Goal: Transaction & Acquisition: Book appointment/travel/reservation

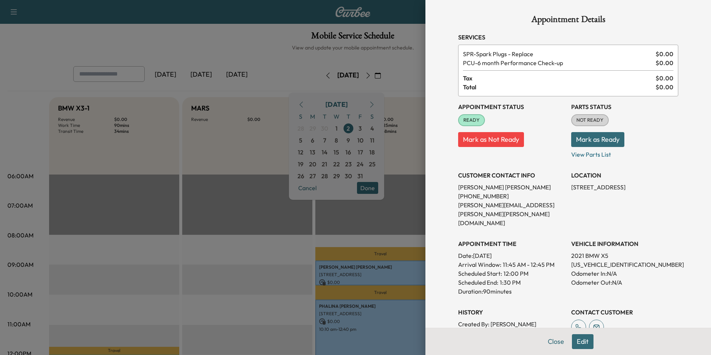
scroll to position [186, 0]
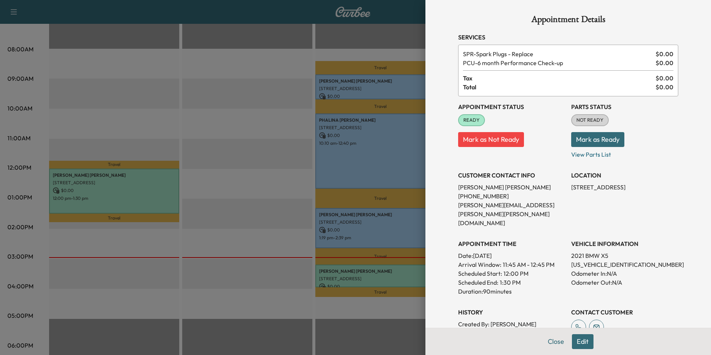
click at [374, 167] on div at bounding box center [355, 177] width 711 height 355
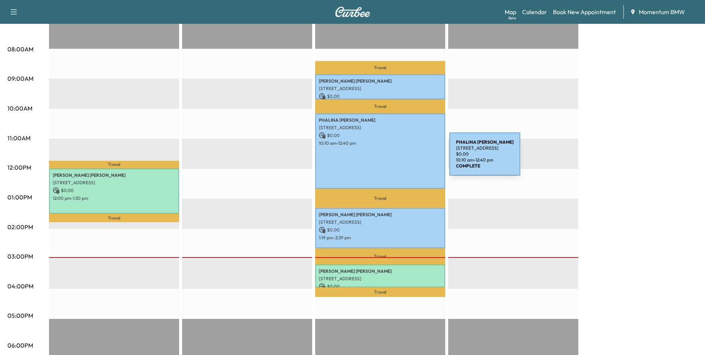
click at [393, 158] on div "[PERSON_NAME] [STREET_ADDRESS] $ 0.00 10:10 am - 12:40 pm" at bounding box center [380, 150] width 130 height 75
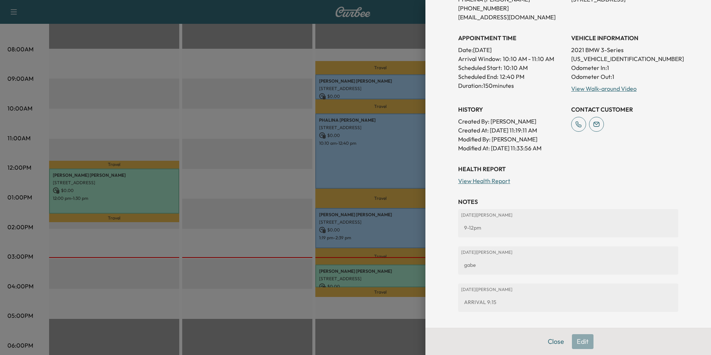
scroll to position [210, 0]
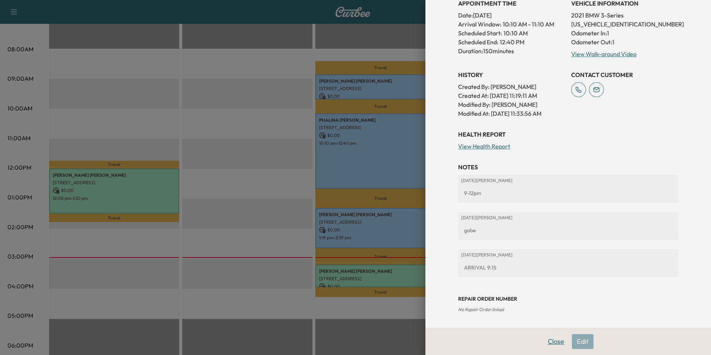
click at [553, 343] on button "Close" at bounding box center [556, 341] width 26 height 15
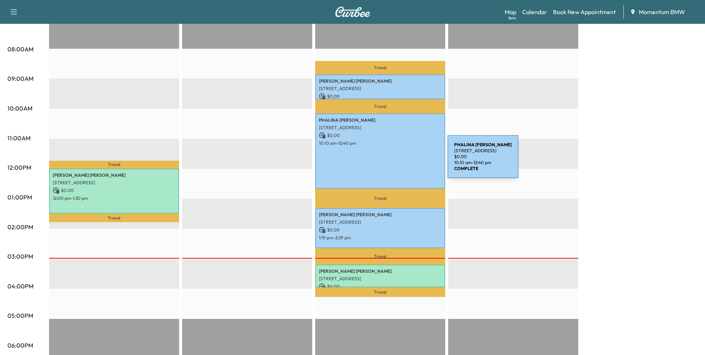
click at [392, 161] on div "[PERSON_NAME] [STREET_ADDRESS] $ 0.00 10:10 am - 12:40 pm" at bounding box center [380, 150] width 130 height 75
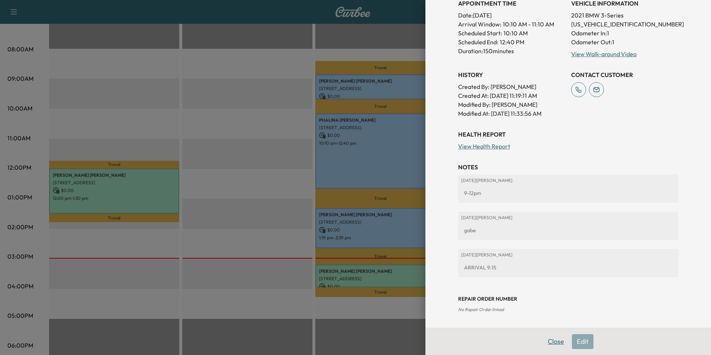
click at [553, 340] on button "Close" at bounding box center [556, 341] width 26 height 15
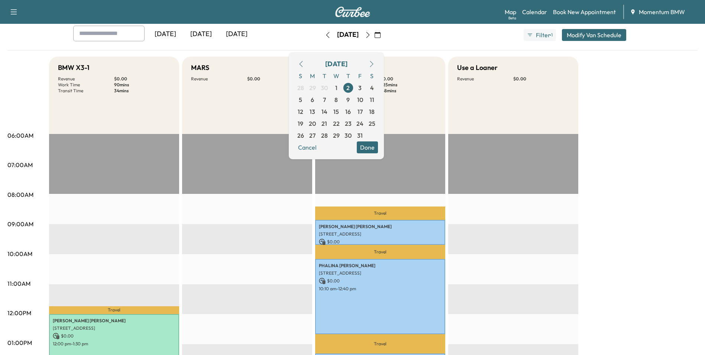
scroll to position [37, 0]
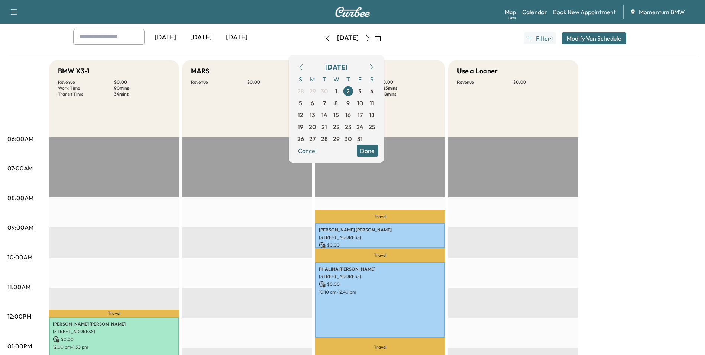
click at [375, 68] on icon "button" at bounding box center [372, 67] width 6 height 6
click at [307, 70] on button "button" at bounding box center [301, 67] width 13 height 12
click at [304, 68] on icon "button" at bounding box center [301, 67] width 6 height 6
click at [314, 107] on span "6" at bounding box center [312, 102] width 3 height 9
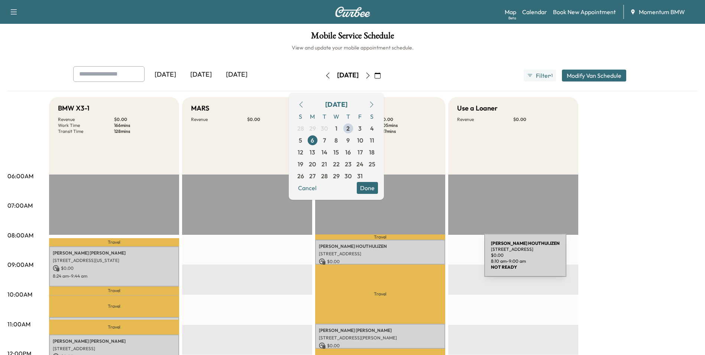
click at [429, 259] on p "$ 0.00" at bounding box center [380, 261] width 123 height 7
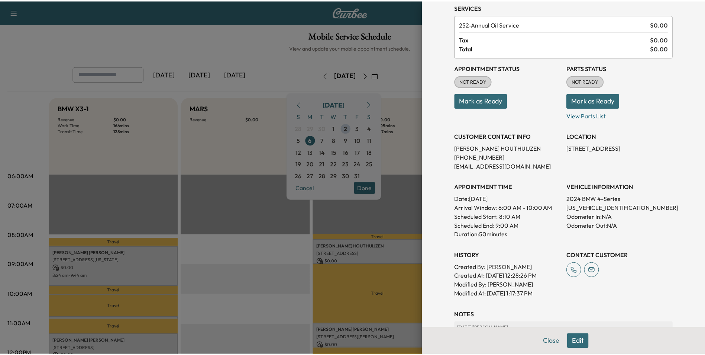
scroll to position [103, 0]
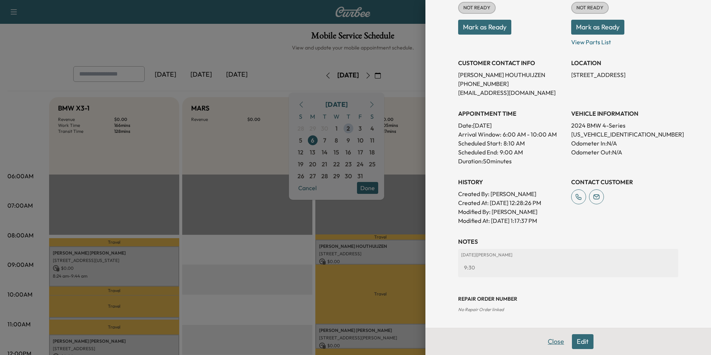
click at [552, 336] on button "Close" at bounding box center [556, 341] width 26 height 15
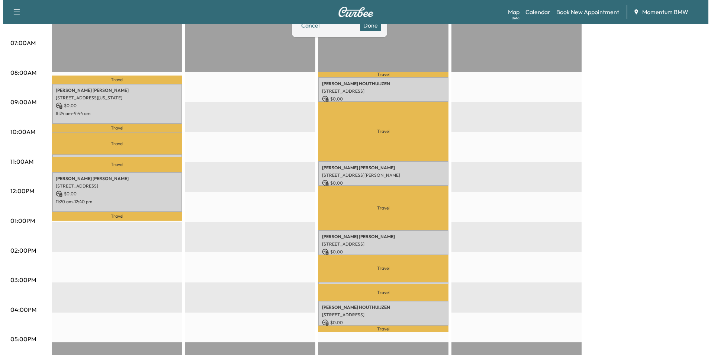
scroll to position [186, 0]
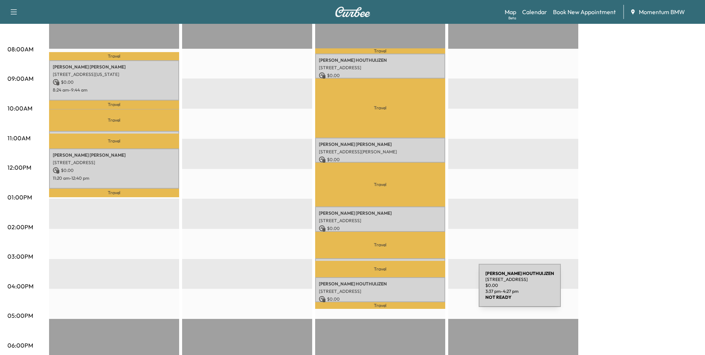
click at [423, 290] on p "[STREET_ADDRESS]" at bounding box center [380, 291] width 123 height 6
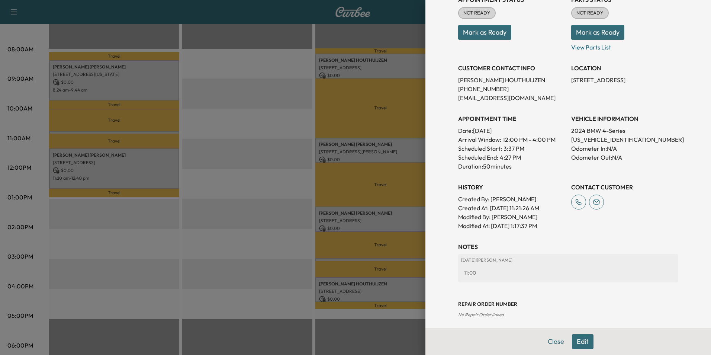
scroll to position [103, 0]
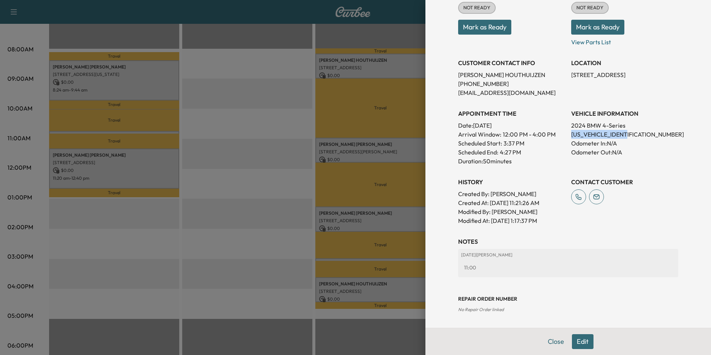
drag, startPoint x: 627, startPoint y: 134, endPoint x: 566, endPoint y: 135, distance: 61.3
click at [571, 135] on p "[US_VEHICLE_IDENTIFICATION_NUMBER]" at bounding box center [624, 134] width 107 height 9
drag, startPoint x: 566, startPoint y: 135, endPoint x: 583, endPoint y: 133, distance: 17.5
copy p "[US_VEHICLE_IDENTIFICATION_NUMBER]"
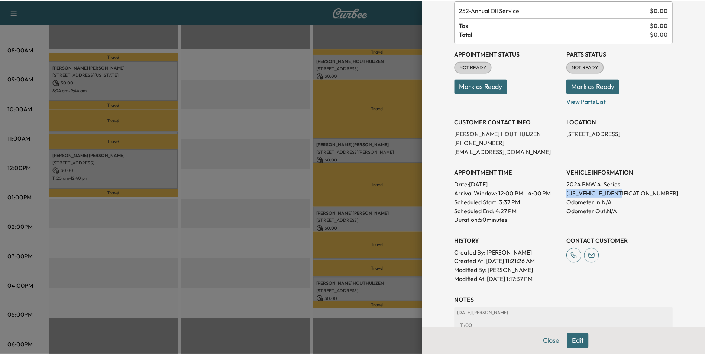
scroll to position [0, 0]
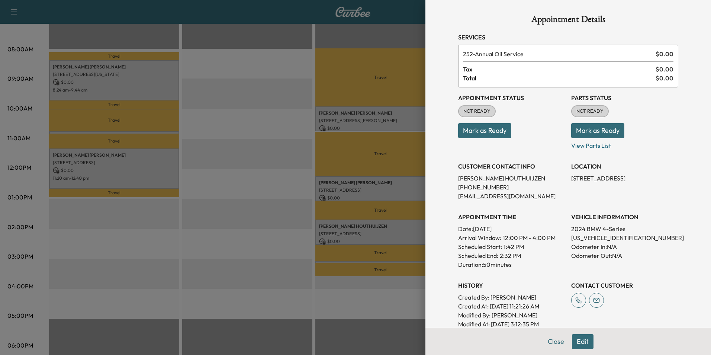
click at [551, 342] on button "Close" at bounding box center [556, 341] width 26 height 15
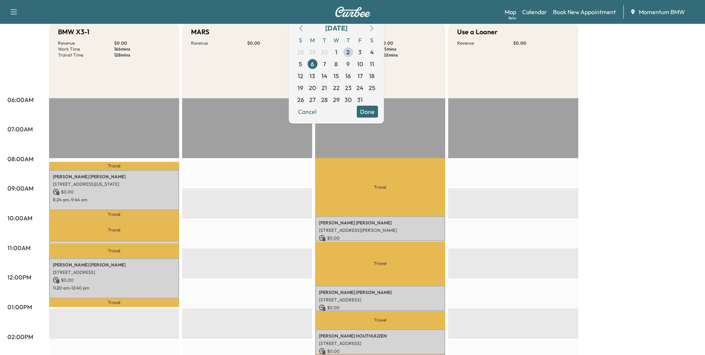
scroll to position [37, 0]
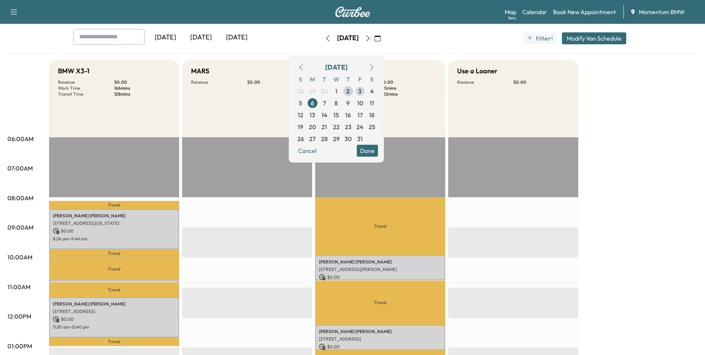
click at [362, 91] on span "3" at bounding box center [359, 91] width 3 height 9
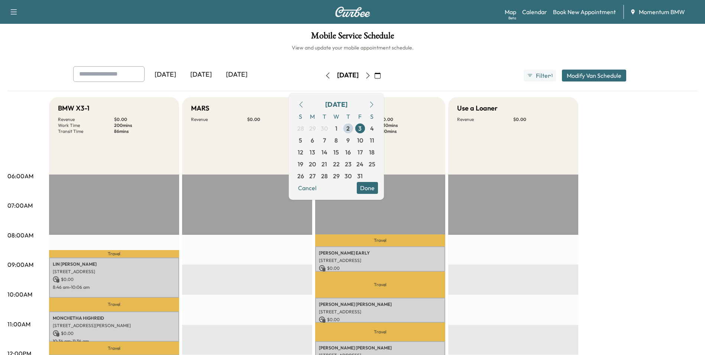
click at [378, 188] on button "Done" at bounding box center [367, 188] width 21 height 12
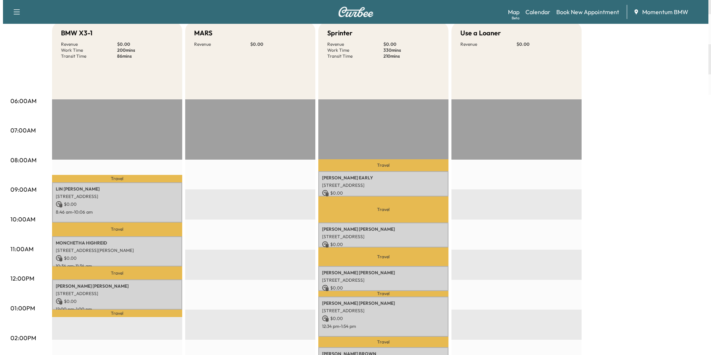
scroll to position [74, 0]
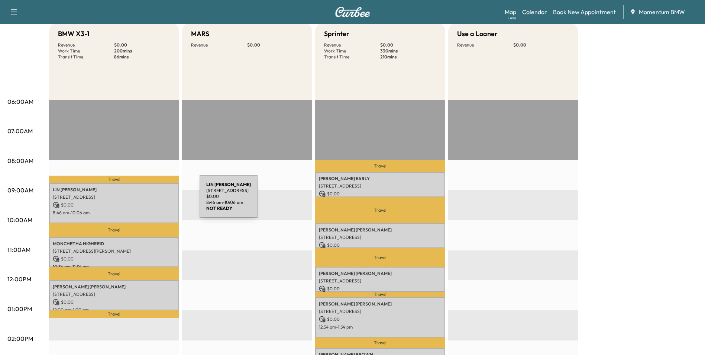
click at [144, 201] on p "$ 0.00" at bounding box center [114, 204] width 123 height 7
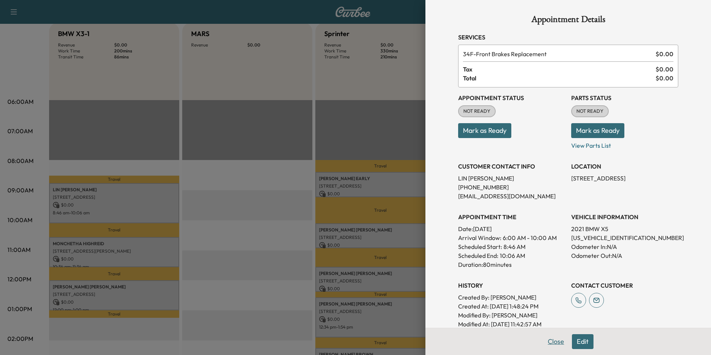
click at [553, 341] on button "Close" at bounding box center [556, 341] width 26 height 15
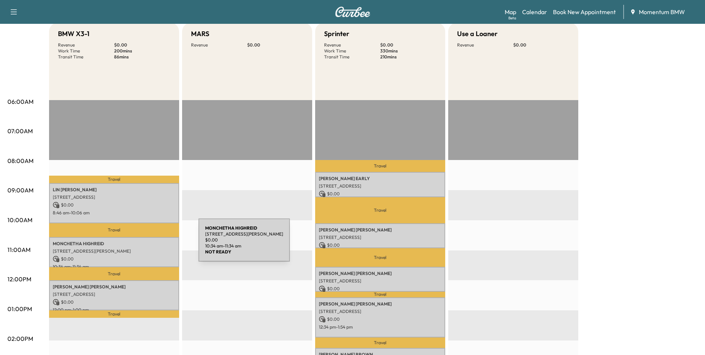
click at [143, 244] on p "MONCHETHA HIGHREID" at bounding box center [114, 243] width 123 height 6
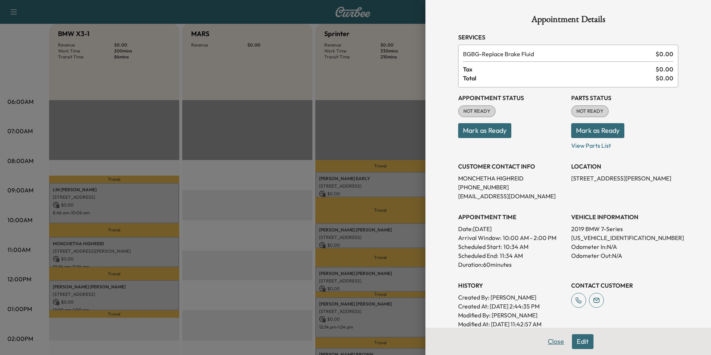
click at [548, 340] on button "Close" at bounding box center [556, 341] width 26 height 15
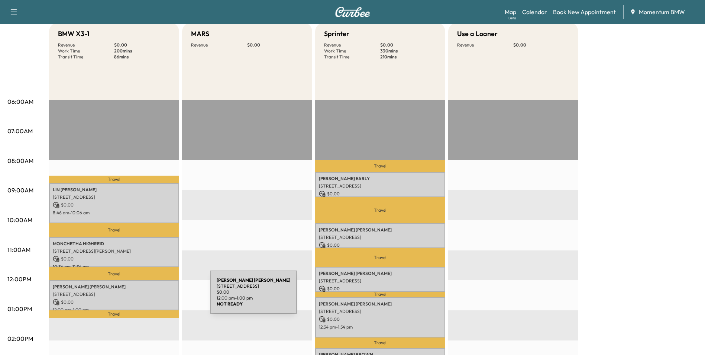
click at [154, 298] on p "$ 0.00" at bounding box center [114, 301] width 123 height 7
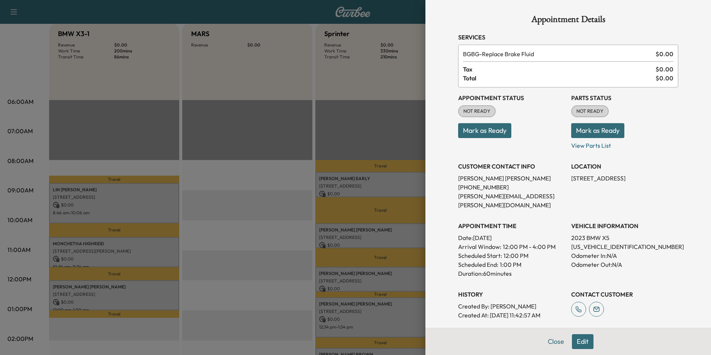
click at [547, 339] on button "Close" at bounding box center [556, 341] width 26 height 15
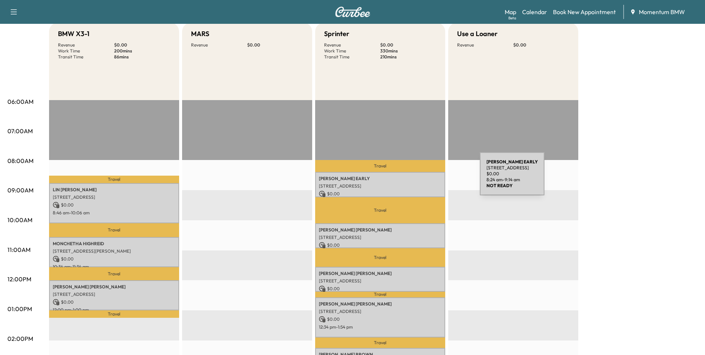
click at [424, 178] on p "[PERSON_NAME] EARLY" at bounding box center [380, 178] width 123 height 6
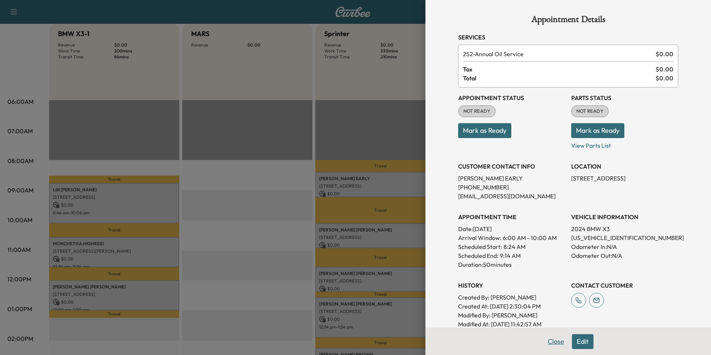
click at [551, 342] on button "Close" at bounding box center [556, 341] width 26 height 15
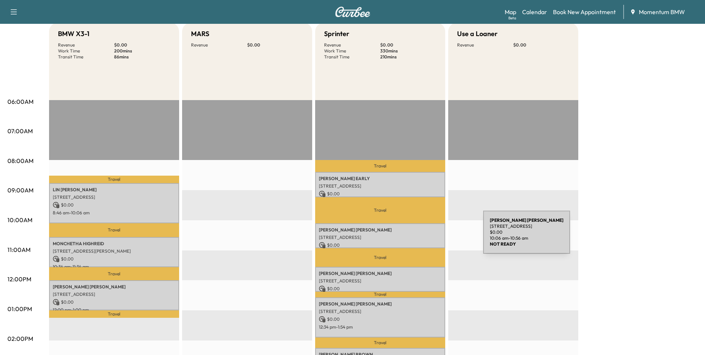
click at [427, 236] on p "[STREET_ADDRESS]" at bounding box center [380, 237] width 123 height 6
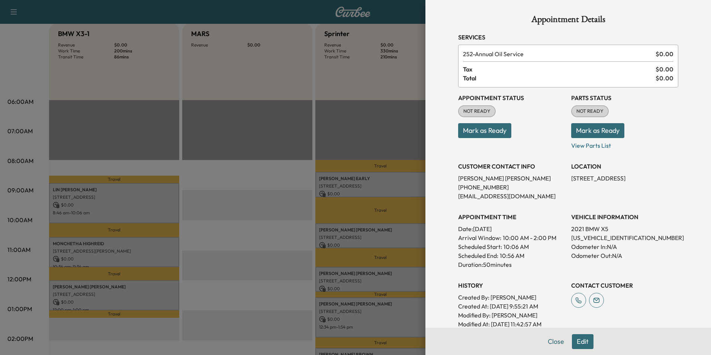
click at [547, 338] on button "Close" at bounding box center [556, 341] width 26 height 15
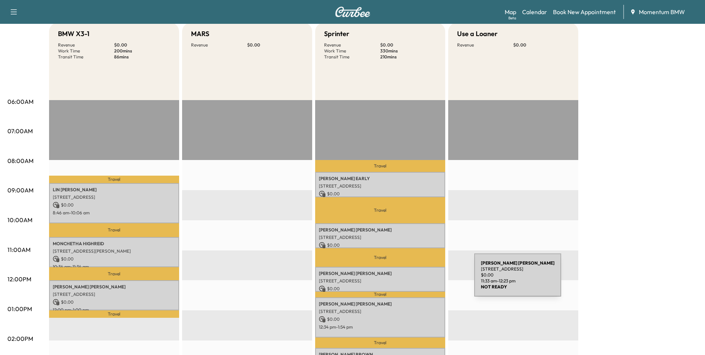
click at [418, 279] on p "[STREET_ADDRESS]" at bounding box center [380, 281] width 123 height 6
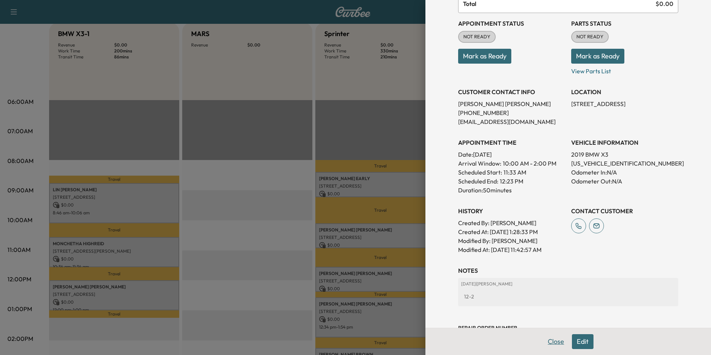
click at [548, 342] on button "Close" at bounding box center [556, 341] width 26 height 15
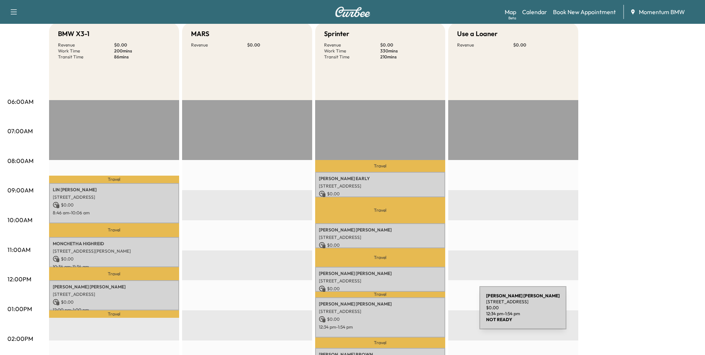
click at [424, 312] on div "[PERSON_NAME] [STREET_ADDRESS] $ 0.00 12:34 pm - 1:54 pm" at bounding box center [380, 317] width 130 height 40
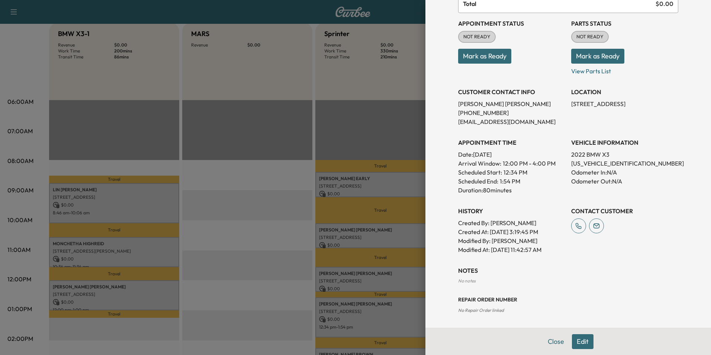
click at [575, 337] on button "Edit" at bounding box center [583, 341] width 22 height 15
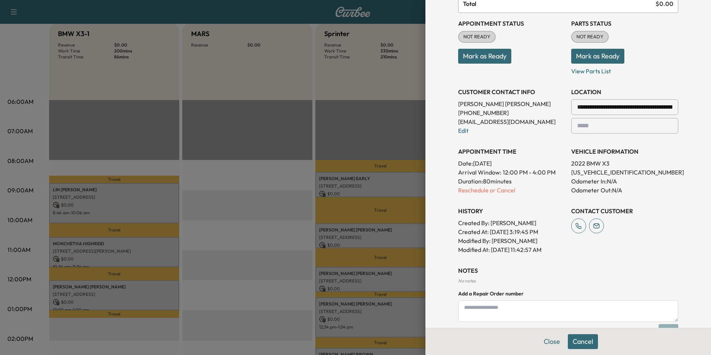
scroll to position [0, 0]
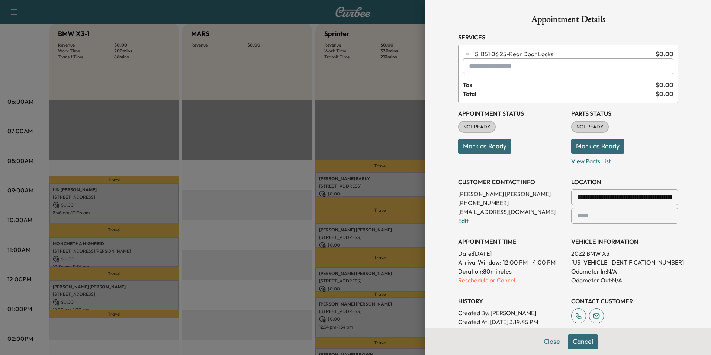
click at [480, 70] on input "text" at bounding box center [568, 66] width 210 height 16
type input "**********"
click at [549, 340] on button "Close" at bounding box center [552, 341] width 26 height 15
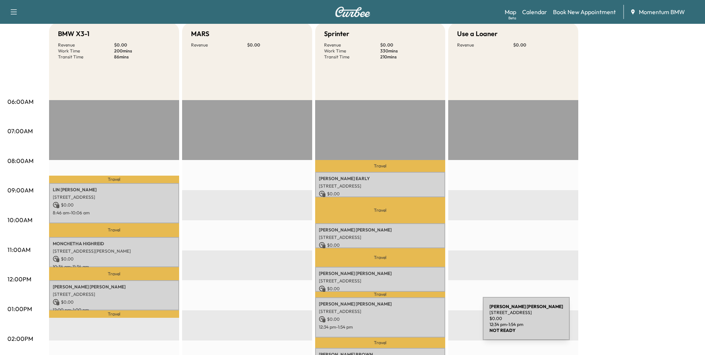
click at [427, 324] on p "12:34 pm - 1:54 pm" at bounding box center [380, 327] width 123 height 6
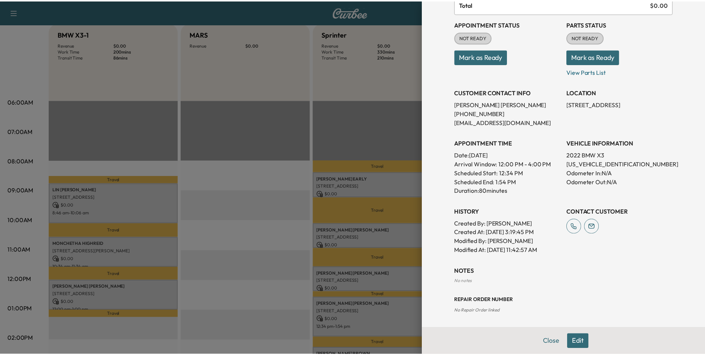
scroll to position [75, 0]
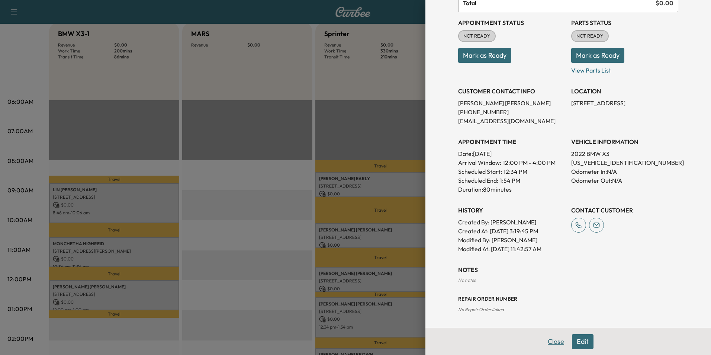
click at [544, 343] on button "Close" at bounding box center [556, 341] width 26 height 15
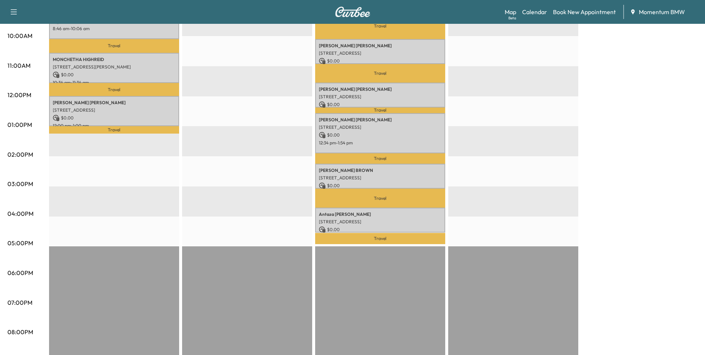
scroll to position [260, 0]
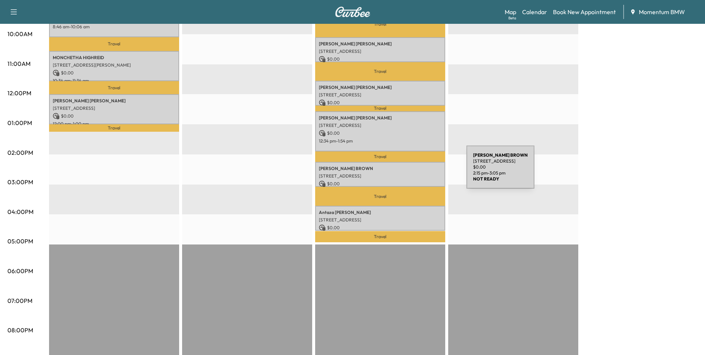
click at [411, 173] on p "[STREET_ADDRESS]" at bounding box center [380, 176] width 123 height 6
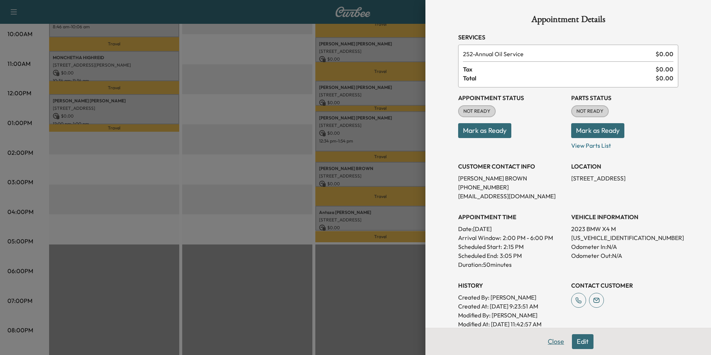
drag, startPoint x: 548, startPoint y: 341, endPoint x: 517, endPoint y: 320, distance: 37.9
click at [548, 341] on button "Close" at bounding box center [556, 341] width 26 height 15
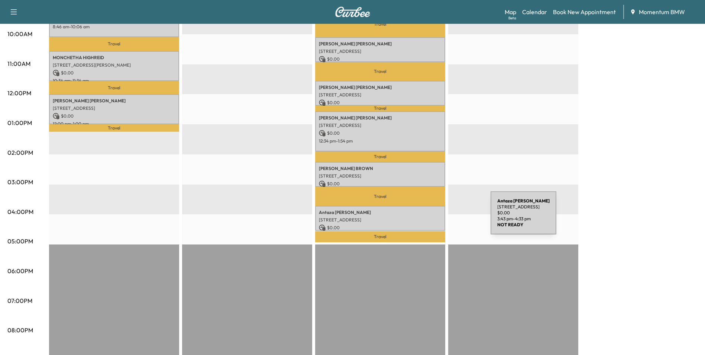
click at [435, 217] on p "[STREET_ADDRESS]" at bounding box center [380, 220] width 123 height 6
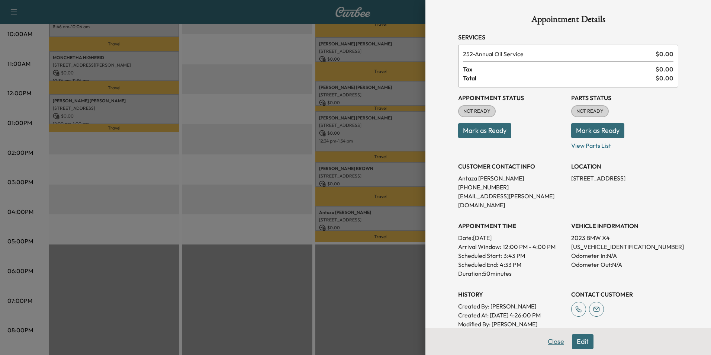
click at [549, 340] on button "Close" at bounding box center [556, 341] width 26 height 15
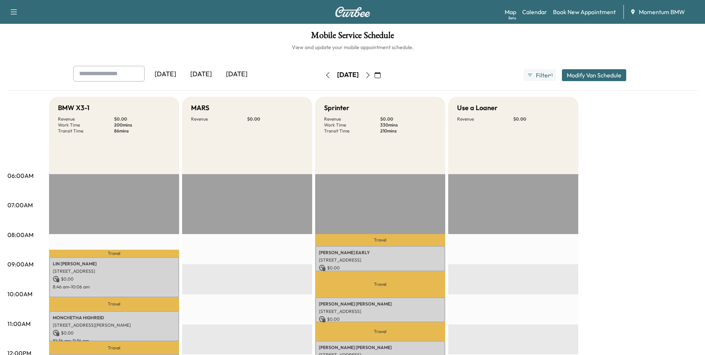
scroll to position [0, 0]
click at [432, 259] on p "[STREET_ADDRESS]" at bounding box center [380, 260] width 123 height 6
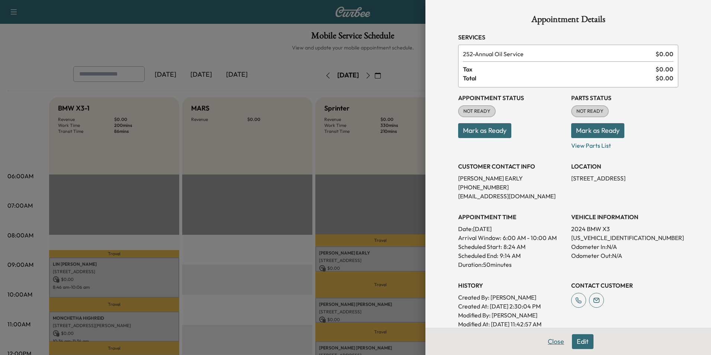
click at [550, 342] on button "Close" at bounding box center [556, 341] width 26 height 15
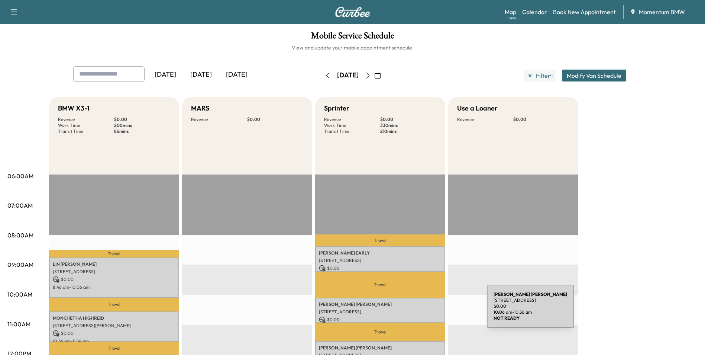
click at [431, 310] on p "[STREET_ADDRESS]" at bounding box center [380, 311] width 123 height 6
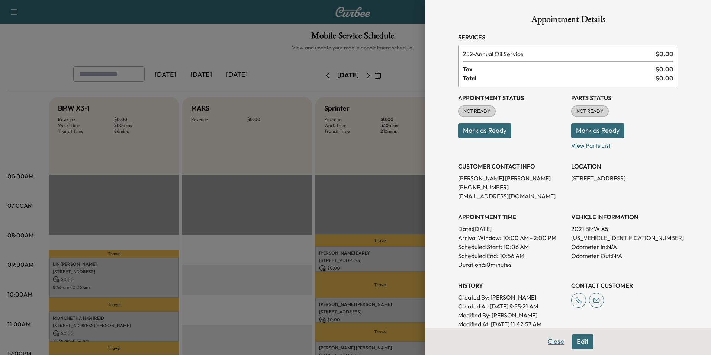
click at [549, 340] on button "Close" at bounding box center [556, 341] width 26 height 15
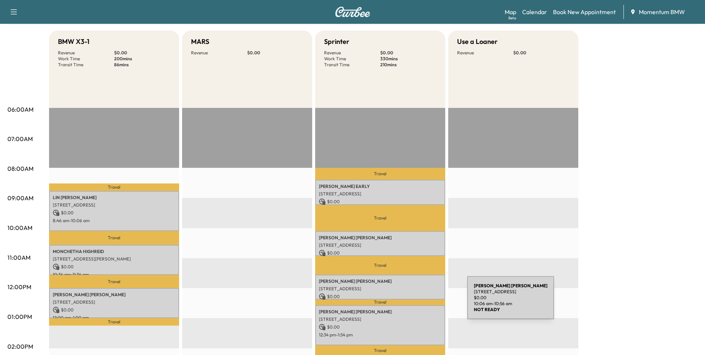
scroll to position [74, 0]
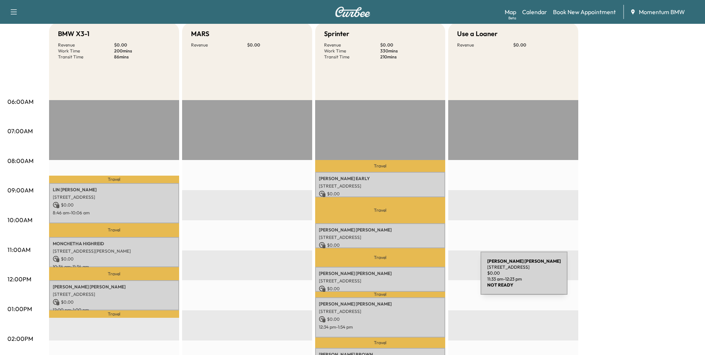
click at [425, 278] on p "[STREET_ADDRESS]" at bounding box center [380, 281] width 123 height 6
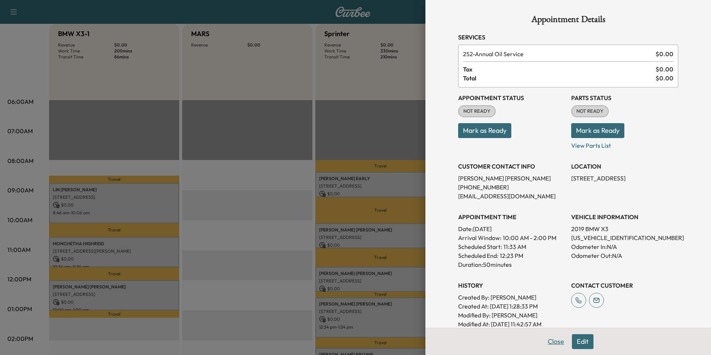
click at [549, 343] on button "Close" at bounding box center [556, 341] width 26 height 15
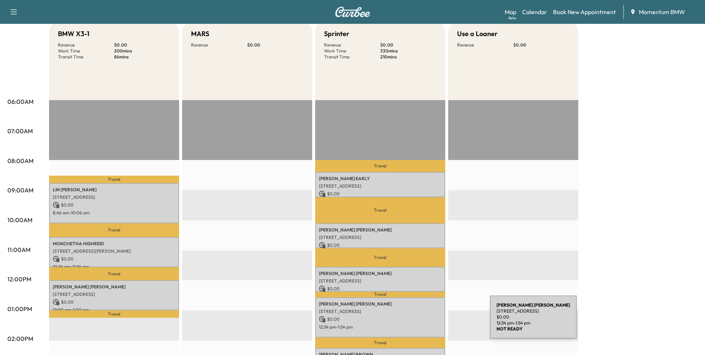
click at [434, 324] on p "12:34 pm - 1:54 pm" at bounding box center [380, 327] width 123 height 6
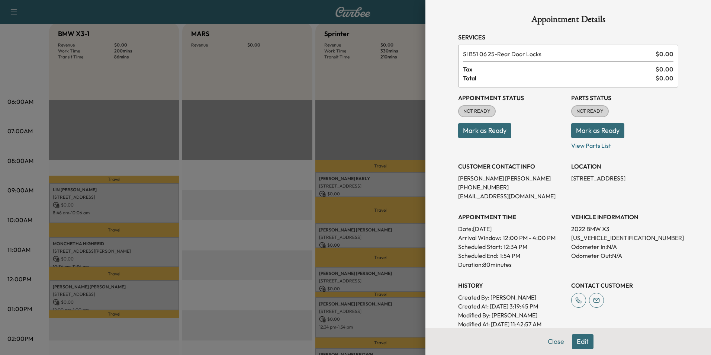
click at [577, 342] on button "Edit" at bounding box center [583, 341] width 22 height 15
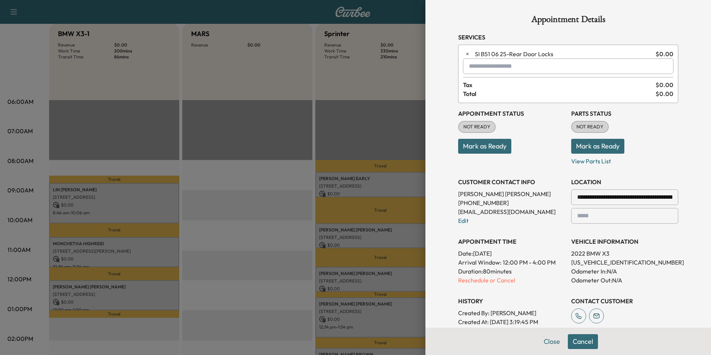
click at [486, 68] on input "text" at bounding box center [568, 66] width 210 height 16
type input "*"
click at [544, 343] on button "Close" at bounding box center [552, 341] width 26 height 15
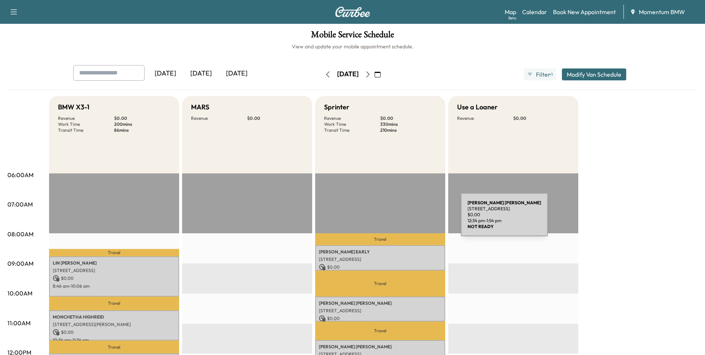
scroll to position [0, 0]
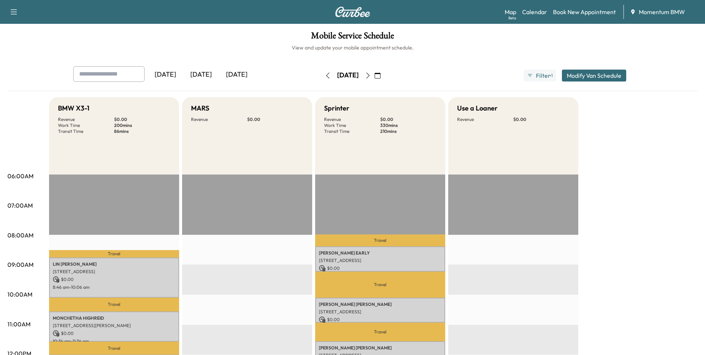
click at [325, 75] on icon "button" at bounding box center [328, 75] width 6 height 6
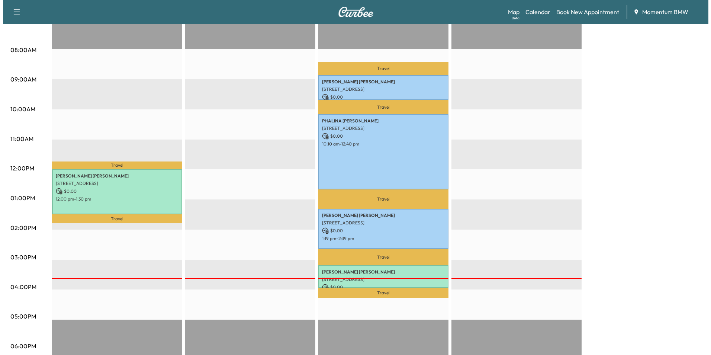
scroll to position [186, 0]
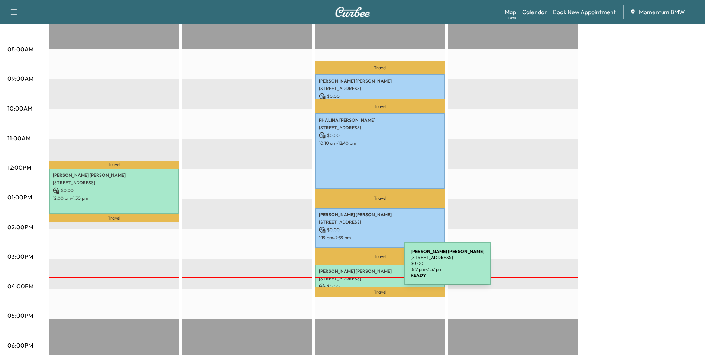
click at [348, 268] on p "[PERSON_NAME]" at bounding box center [380, 271] width 123 height 6
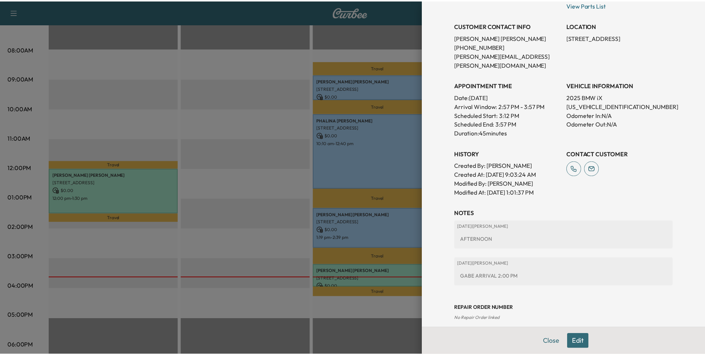
scroll to position [0, 0]
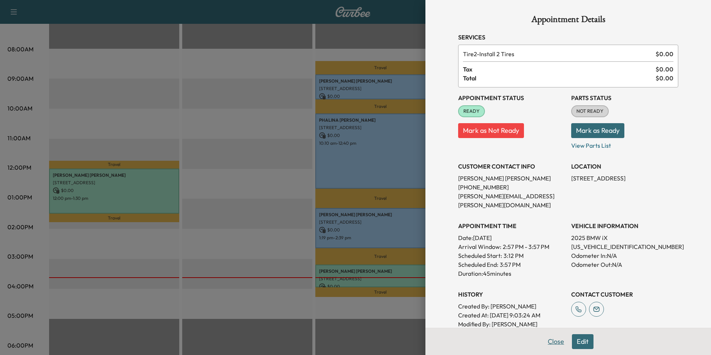
click at [551, 340] on button "Close" at bounding box center [556, 341] width 26 height 15
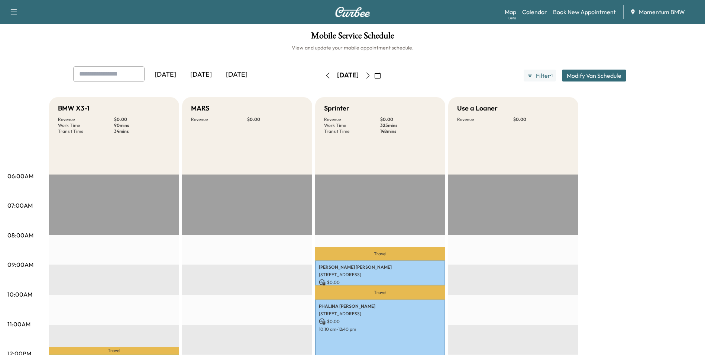
click at [371, 73] on icon "button" at bounding box center [368, 75] width 6 height 6
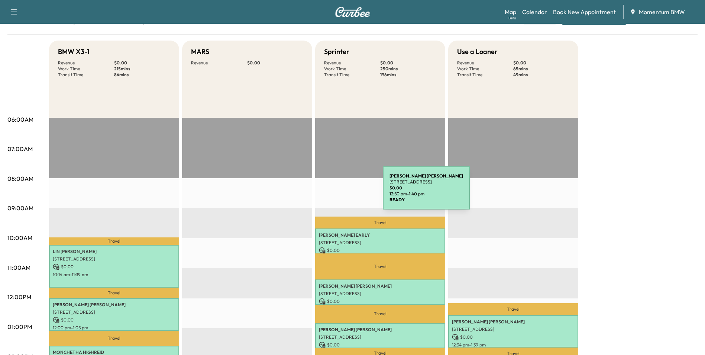
scroll to position [37, 0]
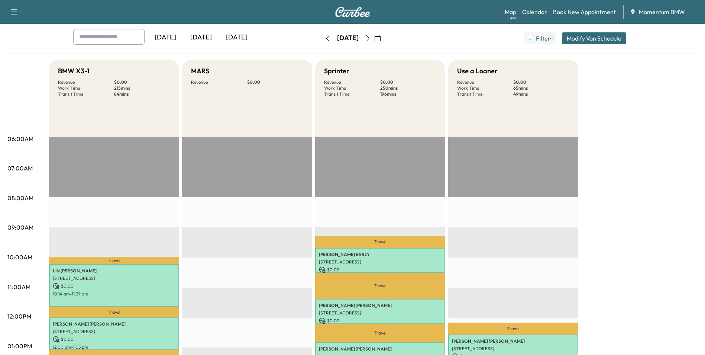
click at [381, 39] on icon "button" at bounding box center [378, 38] width 6 height 6
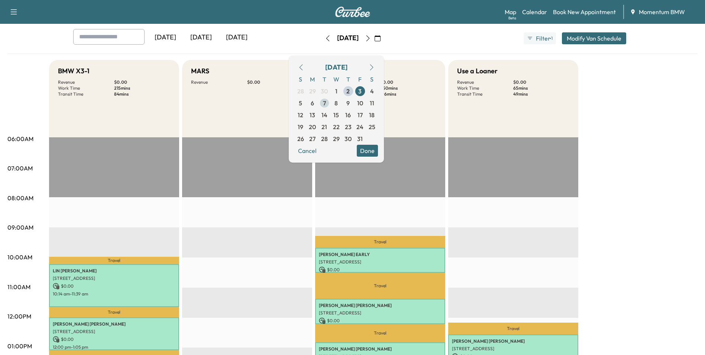
click at [326, 103] on span "7" at bounding box center [324, 102] width 3 height 9
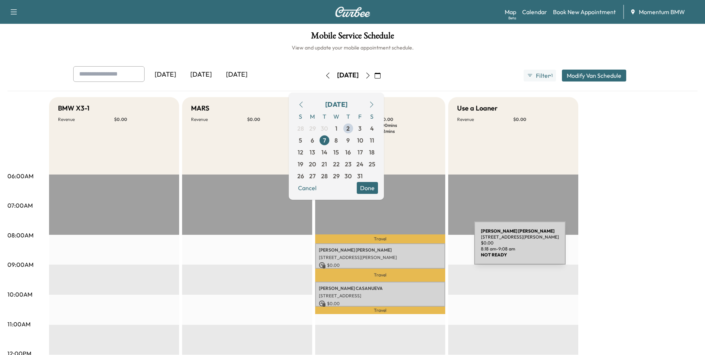
click at [418, 247] on p "[PERSON_NAME]" at bounding box center [380, 250] width 123 height 6
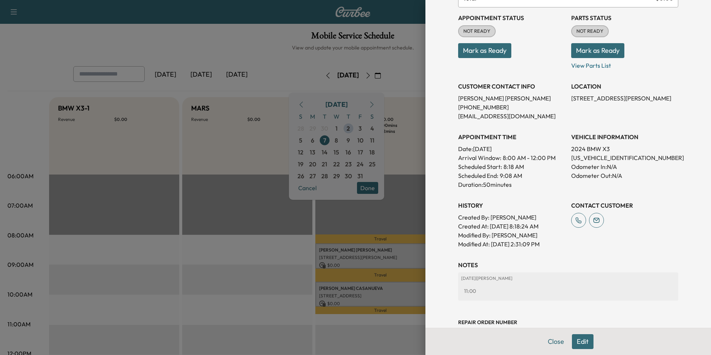
scroll to position [103, 0]
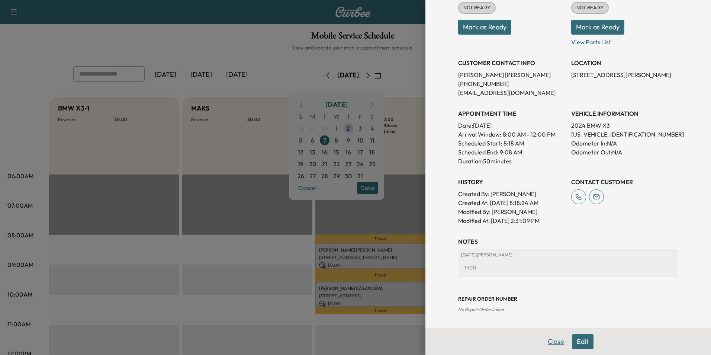
click at [548, 343] on button "Close" at bounding box center [556, 341] width 26 height 15
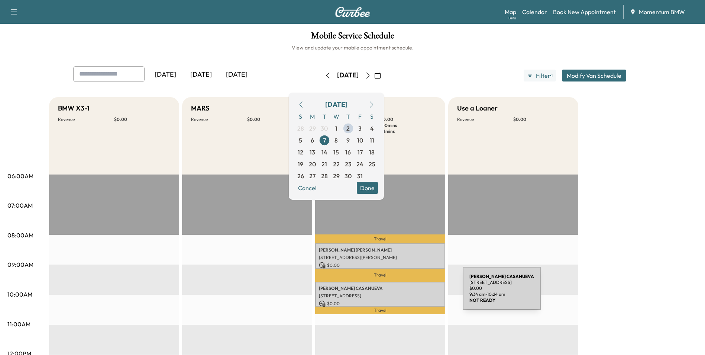
click at [407, 292] on p "[STREET_ADDRESS]" at bounding box center [380, 295] width 123 height 6
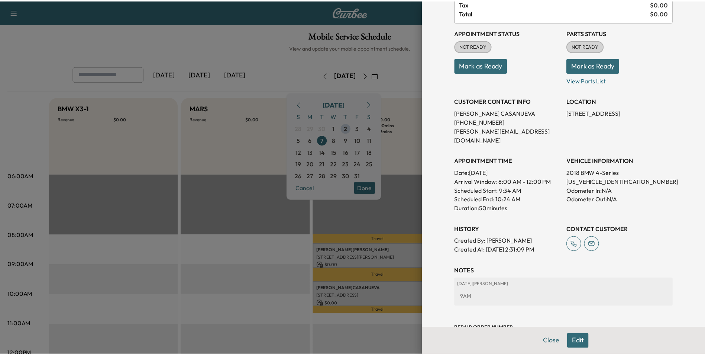
scroll to position [85, 0]
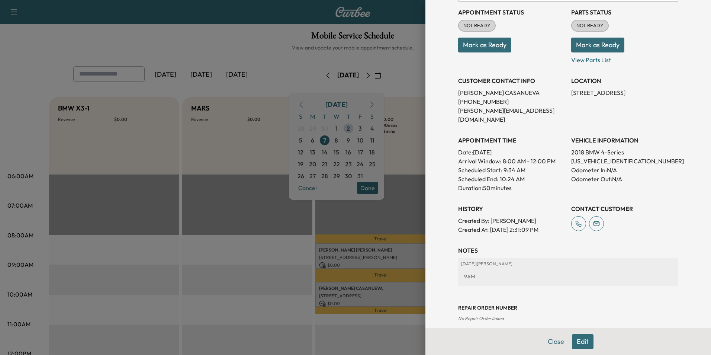
click at [548, 343] on button "Close" at bounding box center [556, 341] width 26 height 15
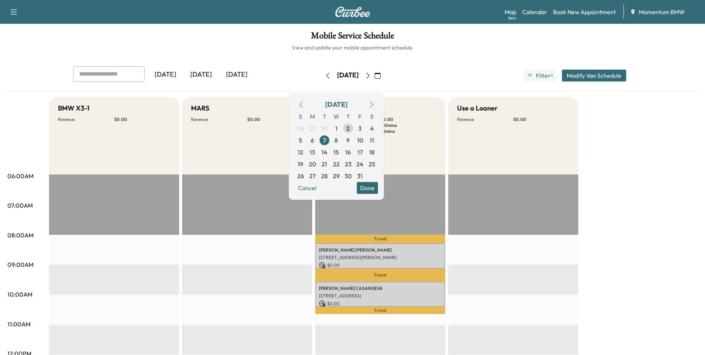
click at [350, 128] on span "2" at bounding box center [347, 128] width 3 height 9
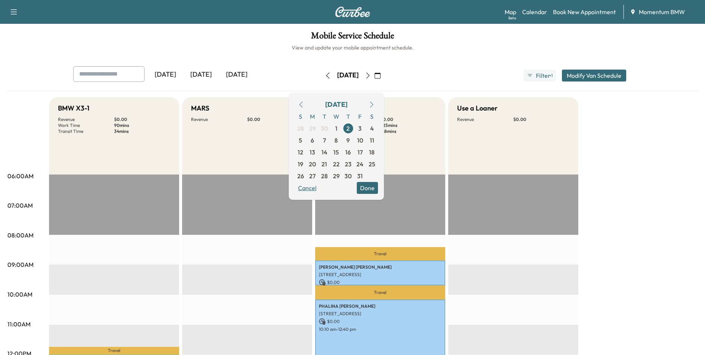
click at [320, 190] on button "Cancel" at bounding box center [307, 188] width 25 height 12
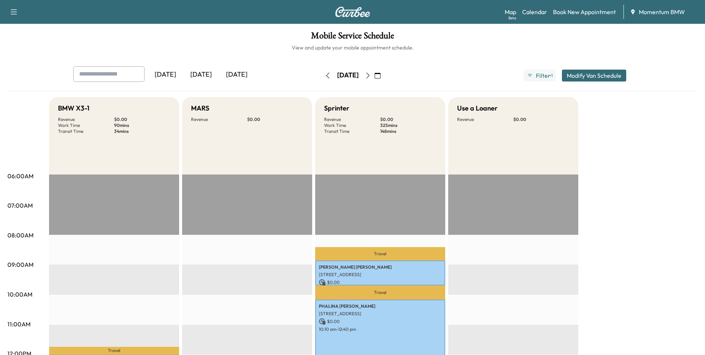
click at [381, 77] on icon "button" at bounding box center [378, 75] width 6 height 6
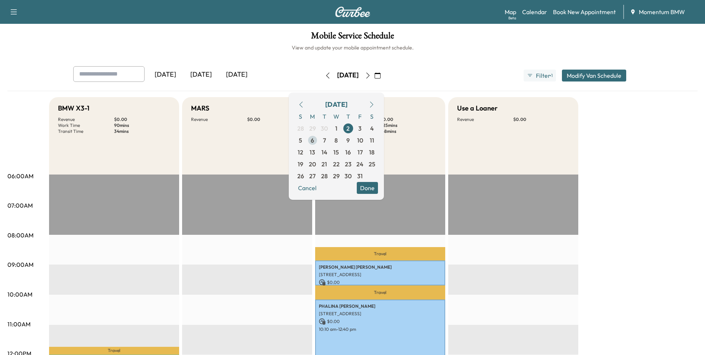
click at [314, 139] on span "6" at bounding box center [312, 140] width 3 height 9
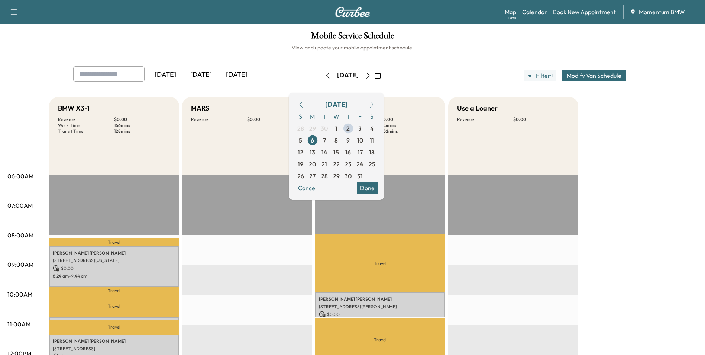
click at [378, 187] on button "Done" at bounding box center [367, 188] width 21 height 12
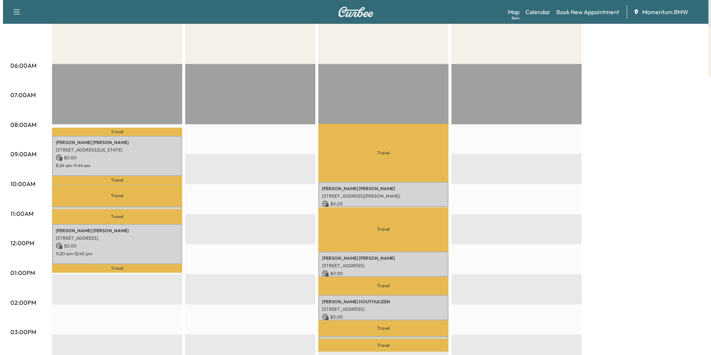
scroll to position [111, 0]
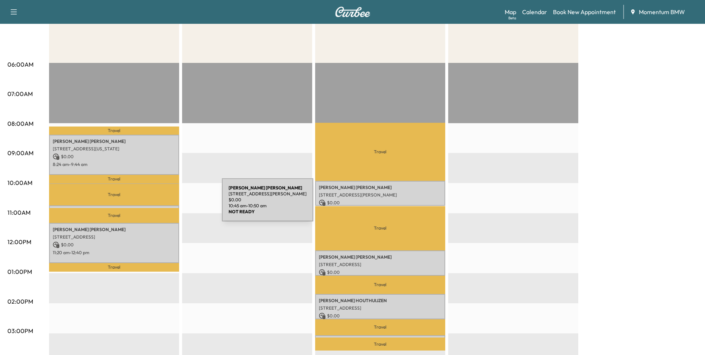
click at [166, 205] on div "[PERSON_NAME] [STREET_ADDRESS][PERSON_NAME] $ 0.00 10:45 am - 10:50 am" at bounding box center [114, 208] width 130 height 7
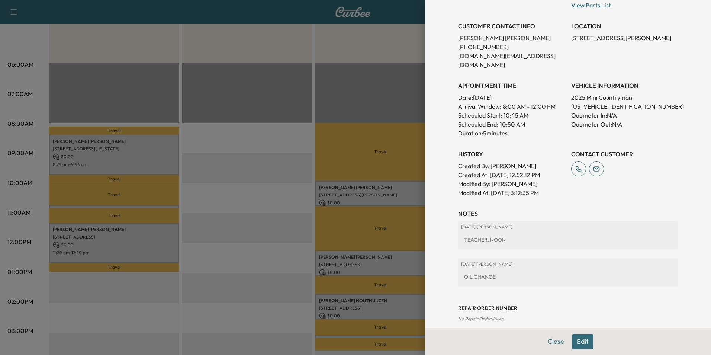
scroll to position [140, 0]
click at [552, 342] on button "Close" at bounding box center [556, 341] width 26 height 15
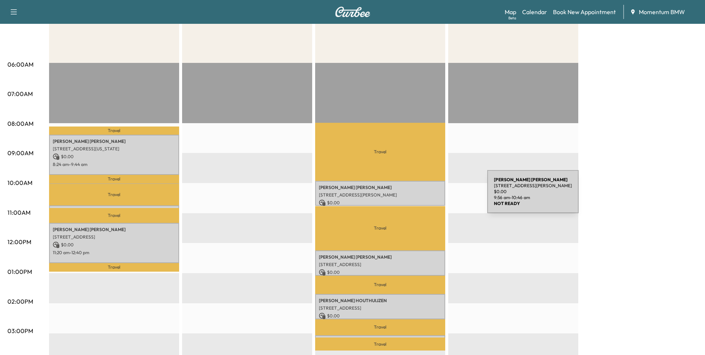
click at [431, 196] on p "[STREET_ADDRESS][PERSON_NAME]" at bounding box center [380, 195] width 123 height 6
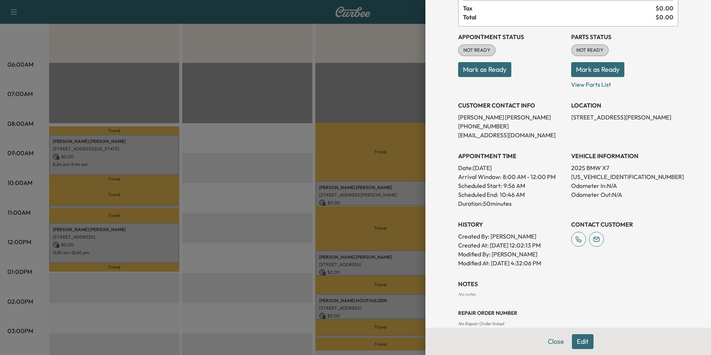
scroll to position [75, 0]
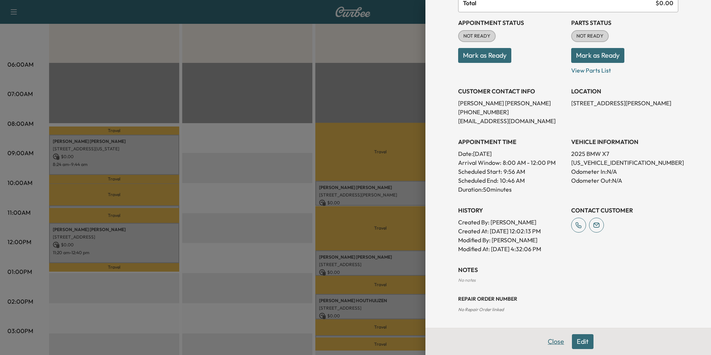
click at [552, 342] on button "Close" at bounding box center [556, 341] width 26 height 15
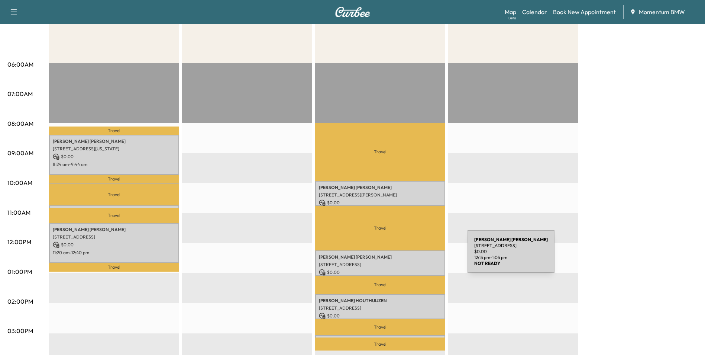
click at [412, 256] on p "[PERSON_NAME]" at bounding box center [380, 257] width 123 height 6
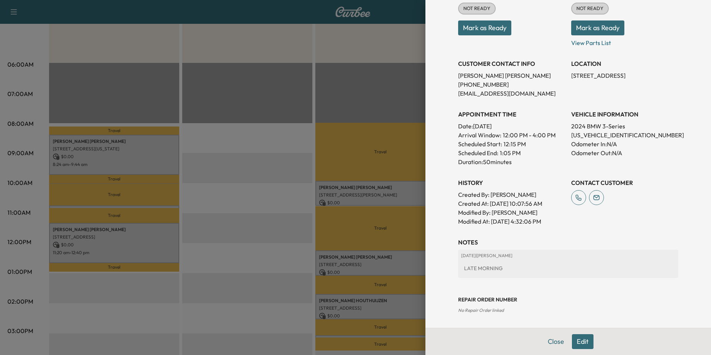
scroll to position [103, 0]
click at [548, 340] on button "Close" at bounding box center [556, 341] width 26 height 15
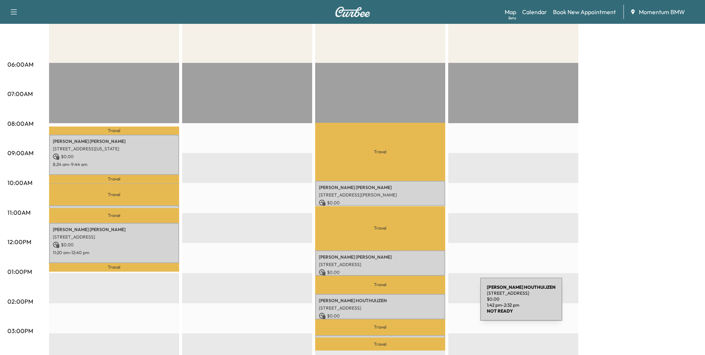
click at [425, 305] on p "[STREET_ADDRESS]" at bounding box center [380, 308] width 123 height 6
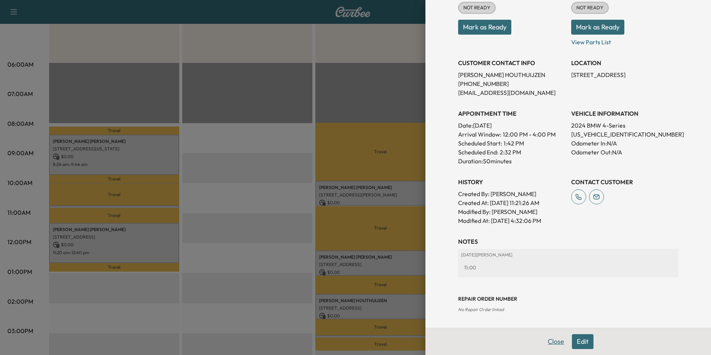
click at [551, 343] on button "Close" at bounding box center [556, 341] width 26 height 15
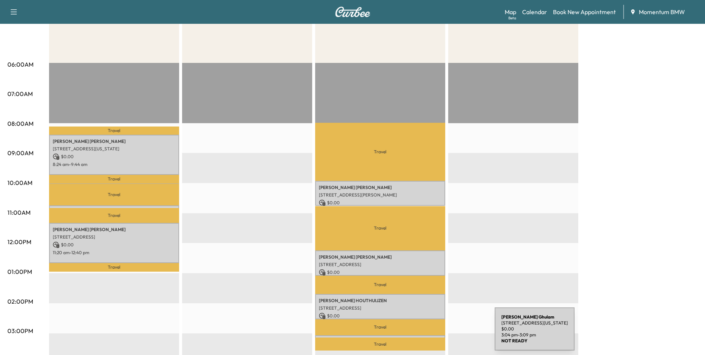
click at [439, 335] on div "[PERSON_NAME] [PERSON_NAME] [STREET_ADDRESS][US_STATE] $ 0.00 3:04 pm - 3:09 pm" at bounding box center [380, 338] width 130 height 7
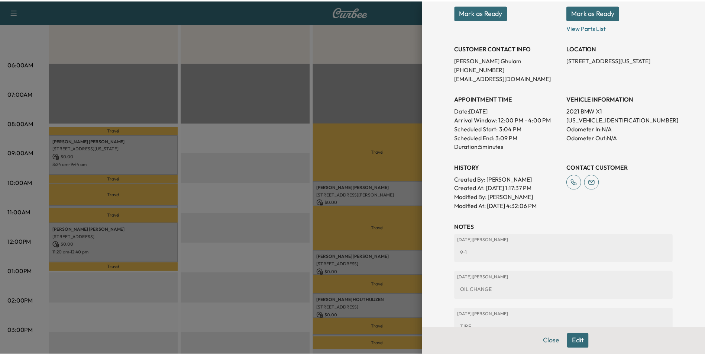
scroll to position [178, 0]
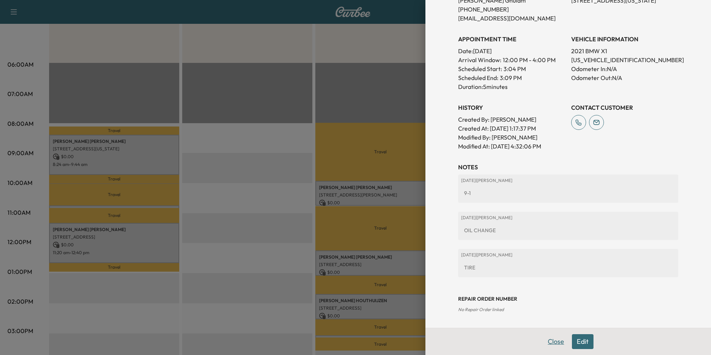
click at [549, 340] on button "Close" at bounding box center [556, 341] width 26 height 15
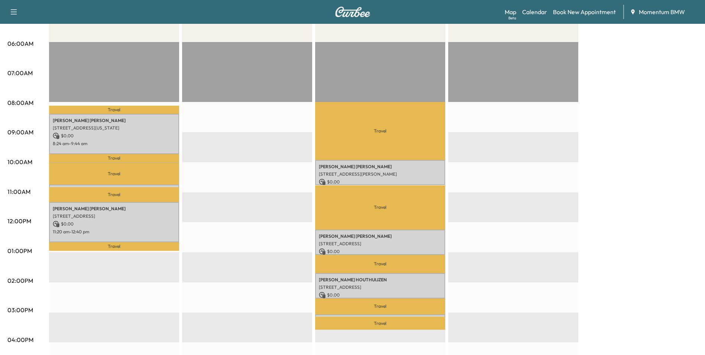
scroll to position [149, 0]
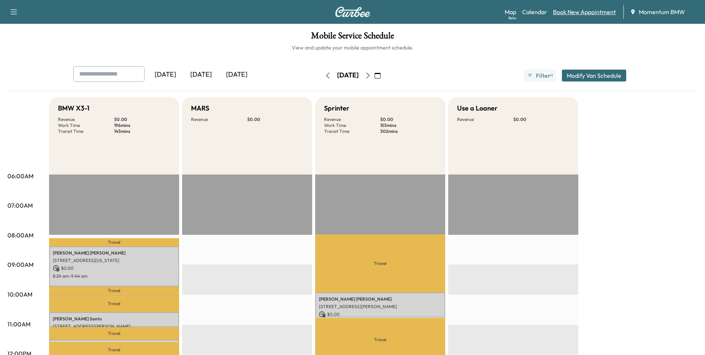
click at [578, 11] on link "Book New Appointment" at bounding box center [584, 11] width 63 height 9
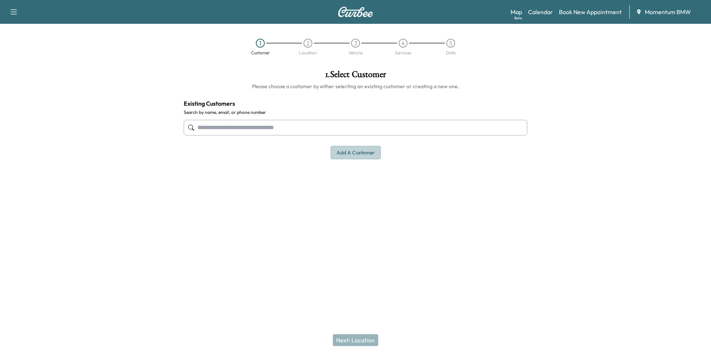
click at [353, 156] on button "Add a customer" at bounding box center [355, 153] width 50 height 14
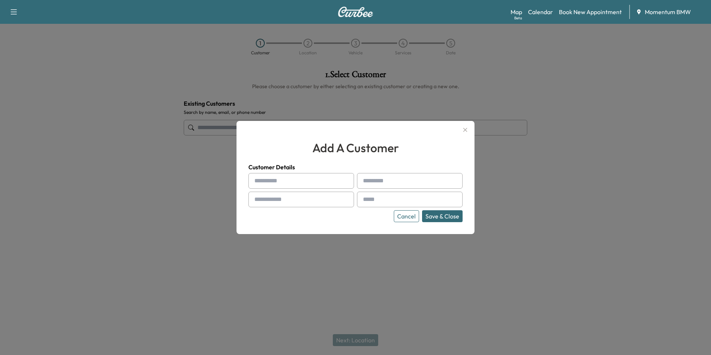
click at [316, 185] on input "text" at bounding box center [301, 181] width 106 height 16
type input "*****"
type input "******"
type input "**********"
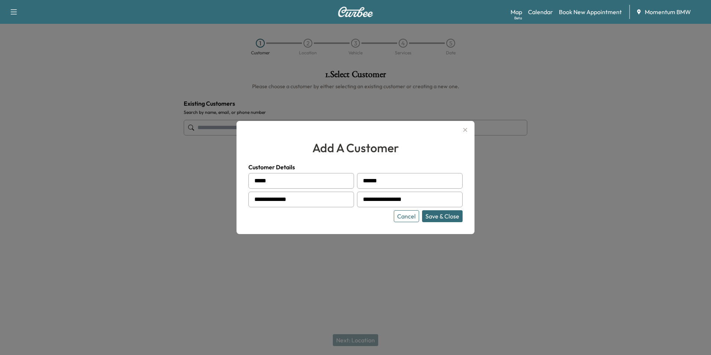
click at [445, 219] on button "Save & Close" at bounding box center [442, 216] width 41 height 12
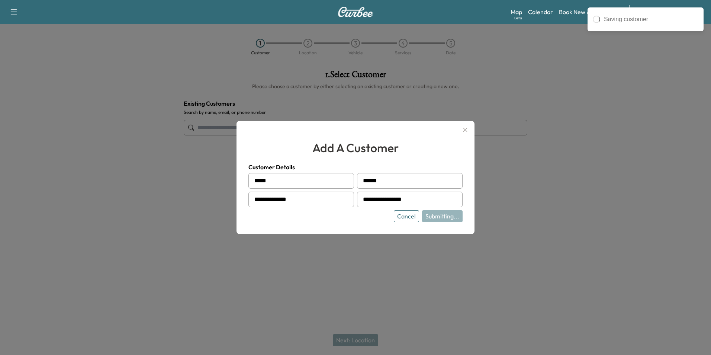
type input "**********"
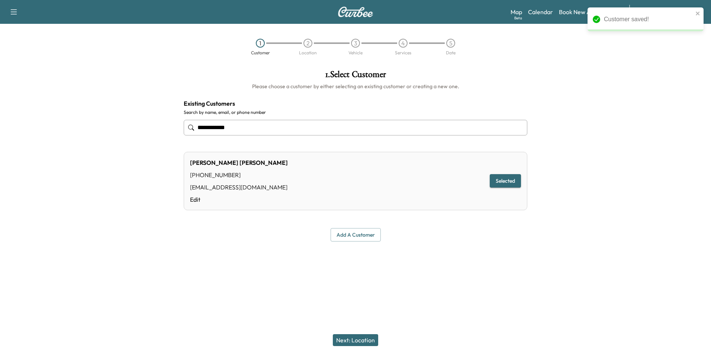
click at [366, 340] on button "Next: Location" at bounding box center [355, 340] width 45 height 12
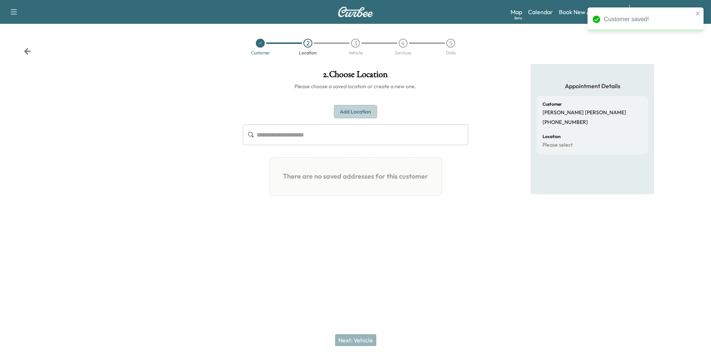
click at [356, 111] on button "Add Location" at bounding box center [355, 112] width 43 height 14
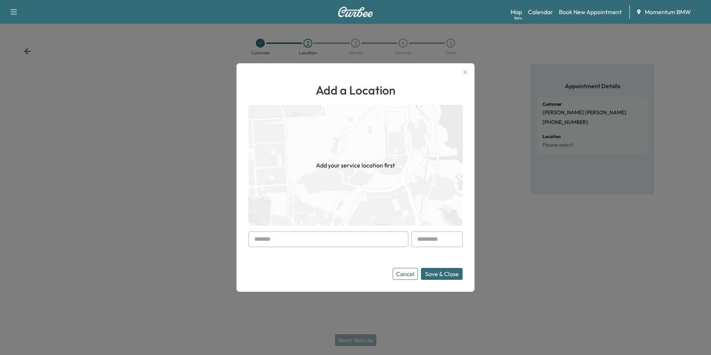
click at [343, 241] on input "text" at bounding box center [328, 239] width 160 height 16
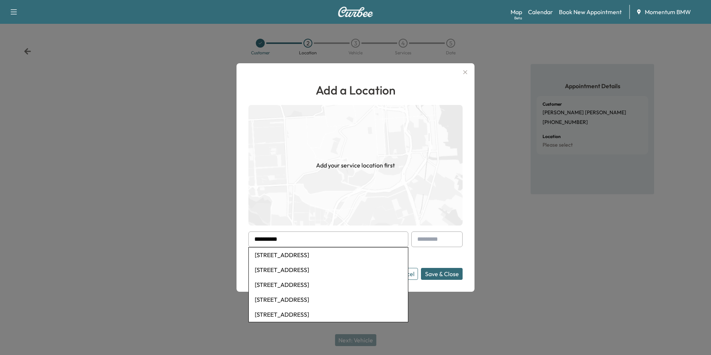
click at [345, 252] on li "11850 Broadway Street, Pearland, TX, USA" at bounding box center [328, 254] width 159 height 15
type input "**********"
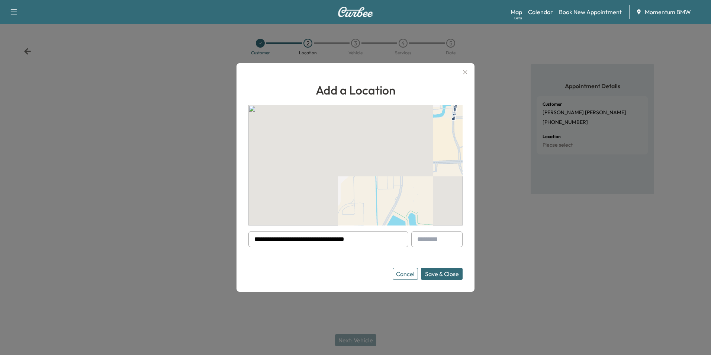
click at [449, 272] on button "Save & Close" at bounding box center [442, 274] width 42 height 12
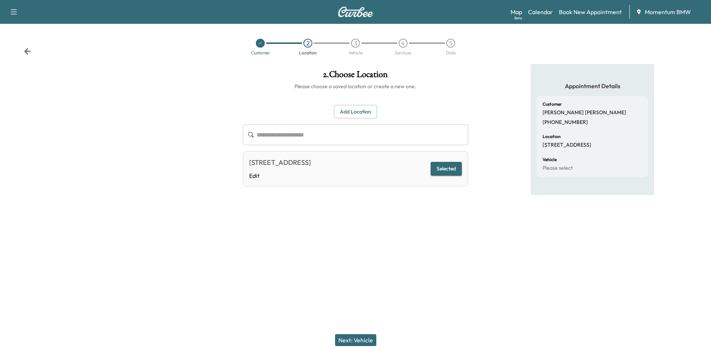
click at [366, 339] on button "Next: Vehicle" at bounding box center [355, 340] width 41 height 12
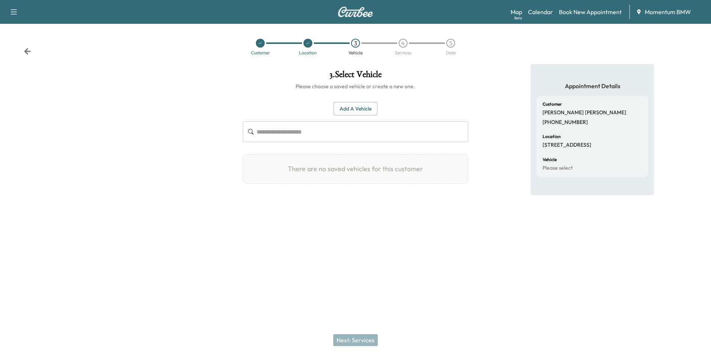
click at [360, 111] on button "Add a Vehicle" at bounding box center [355, 109] width 44 height 14
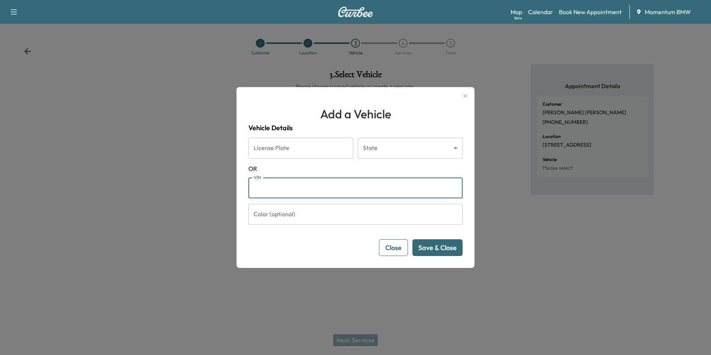
paste input "**********"
type input "**********"
click at [444, 250] on button "Save & Close" at bounding box center [437, 247] width 50 height 17
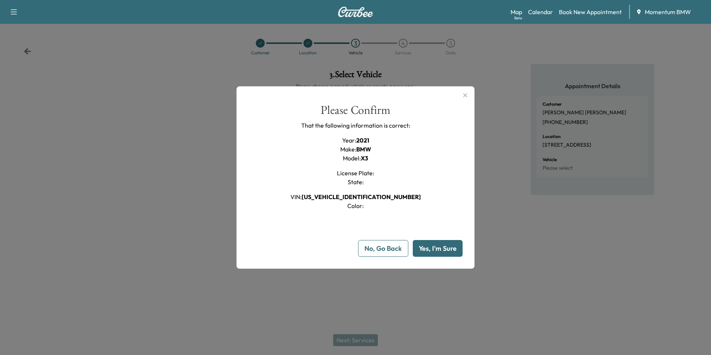
click at [444, 250] on button "Yes, I'm Sure" at bounding box center [438, 248] width 50 height 17
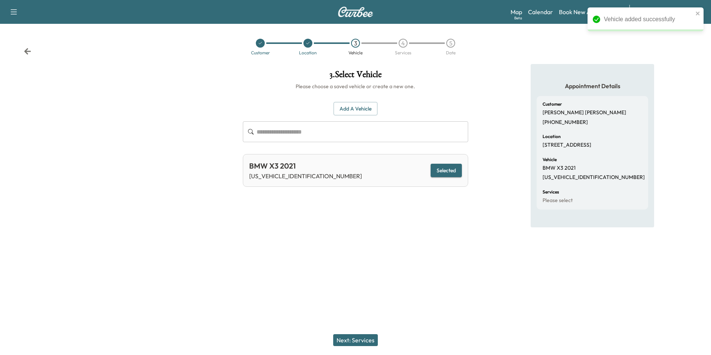
click at [368, 339] on button "Next: Services" at bounding box center [355, 340] width 45 height 12
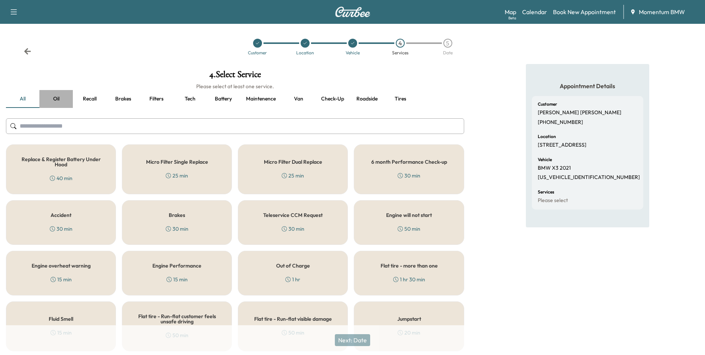
click at [59, 102] on button "Oil" at bounding box center [55, 99] width 33 height 18
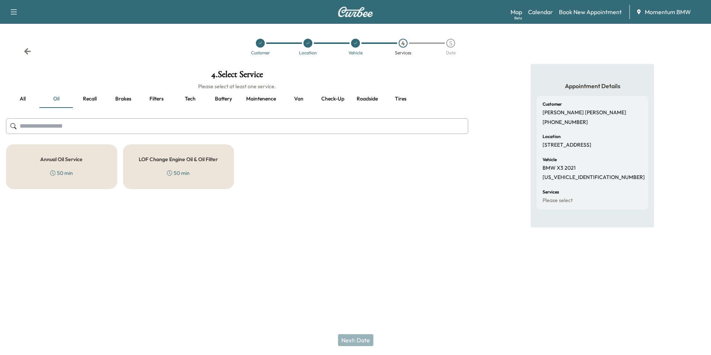
click at [77, 164] on div "Annual Oil Service 50 min" at bounding box center [61, 166] width 111 height 45
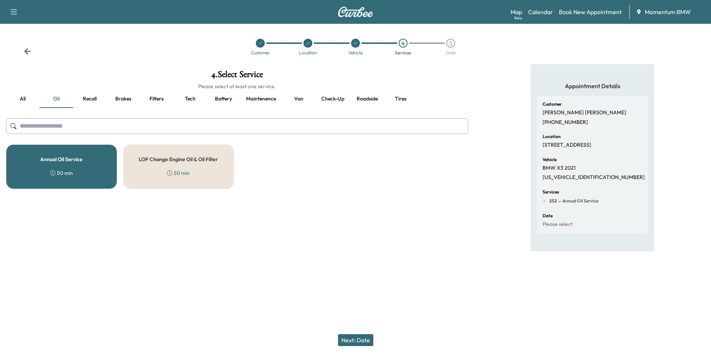
click at [366, 99] on button "Roadside" at bounding box center [366, 99] width 33 height 18
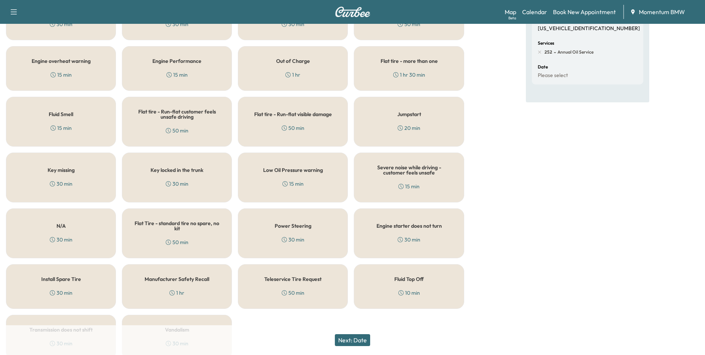
scroll to position [183, 0]
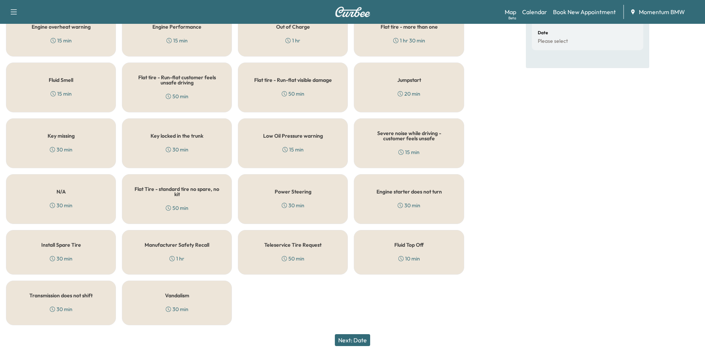
click at [60, 197] on div "N/A 30 min" at bounding box center [61, 199] width 110 height 50
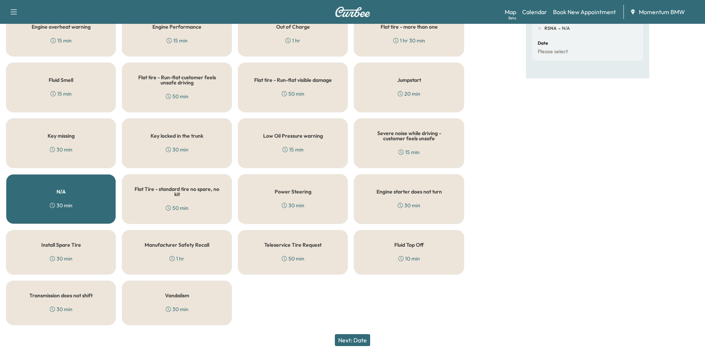
click at [359, 340] on button "Next: Date" at bounding box center [352, 340] width 35 height 12
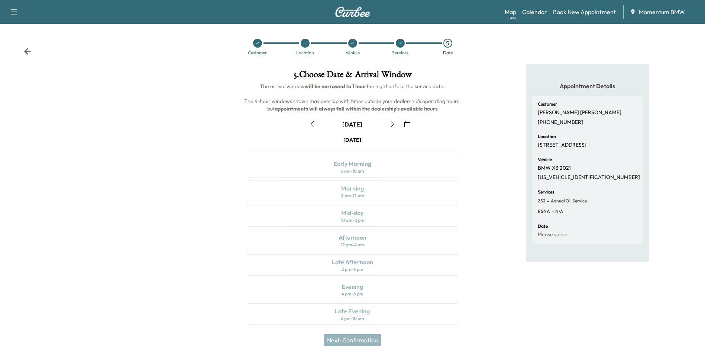
click at [406, 125] on icon "button" at bounding box center [407, 124] width 6 height 6
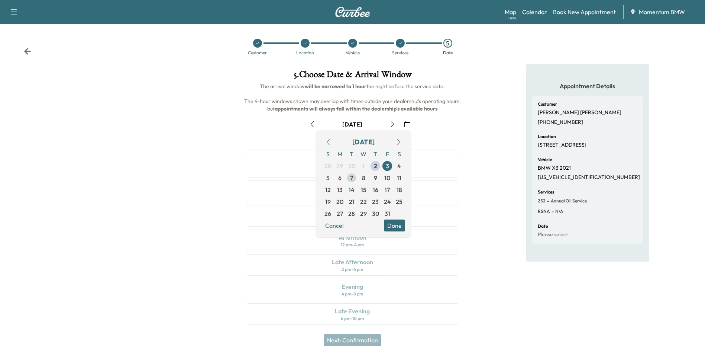
click at [355, 177] on span "7" at bounding box center [352, 178] width 12 height 12
click at [394, 222] on button "Done" at bounding box center [394, 225] width 21 height 12
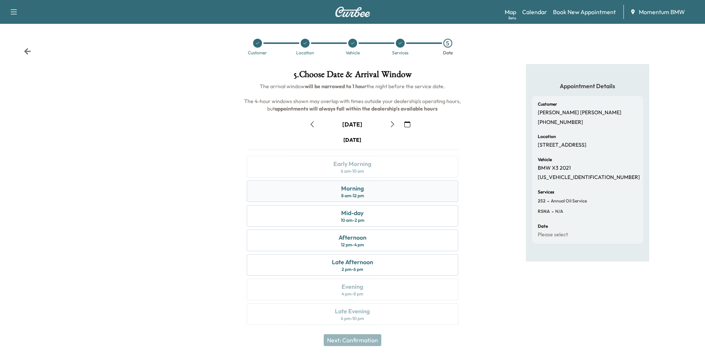
click at [364, 191] on div "Morning 8 am - 12 pm" at bounding box center [352, 191] width 211 height 22
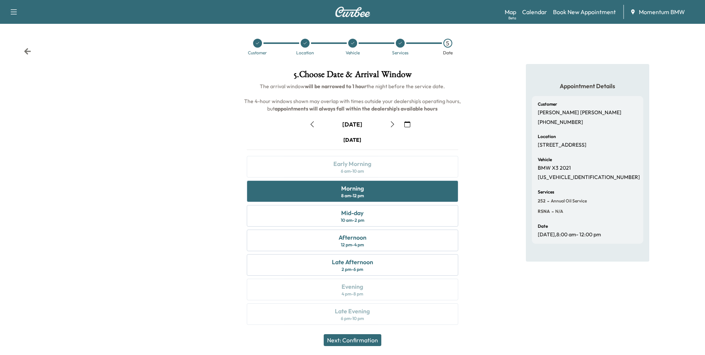
click at [374, 338] on button "Next: Confirmation" at bounding box center [353, 340] width 58 height 12
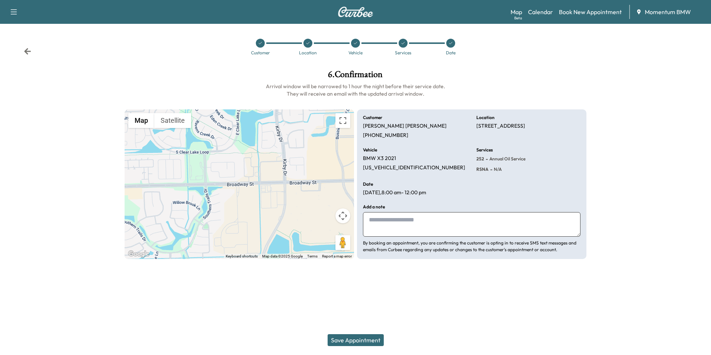
click at [465, 223] on textarea at bounding box center [471, 224] width 217 height 25
type textarea "*******"
click at [375, 338] on button "Save Appointment" at bounding box center [355, 340] width 56 height 12
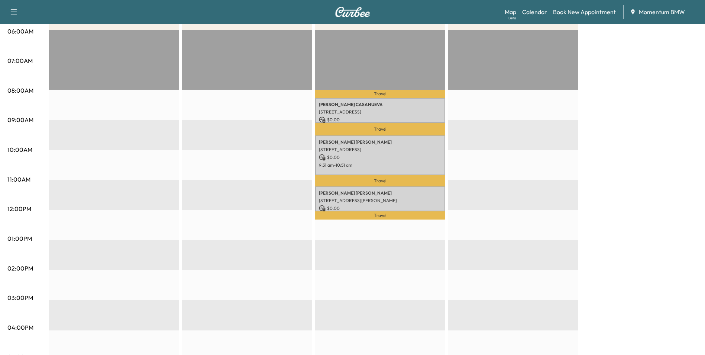
scroll to position [149, 0]
